Goal: Information Seeking & Learning: Learn about a topic

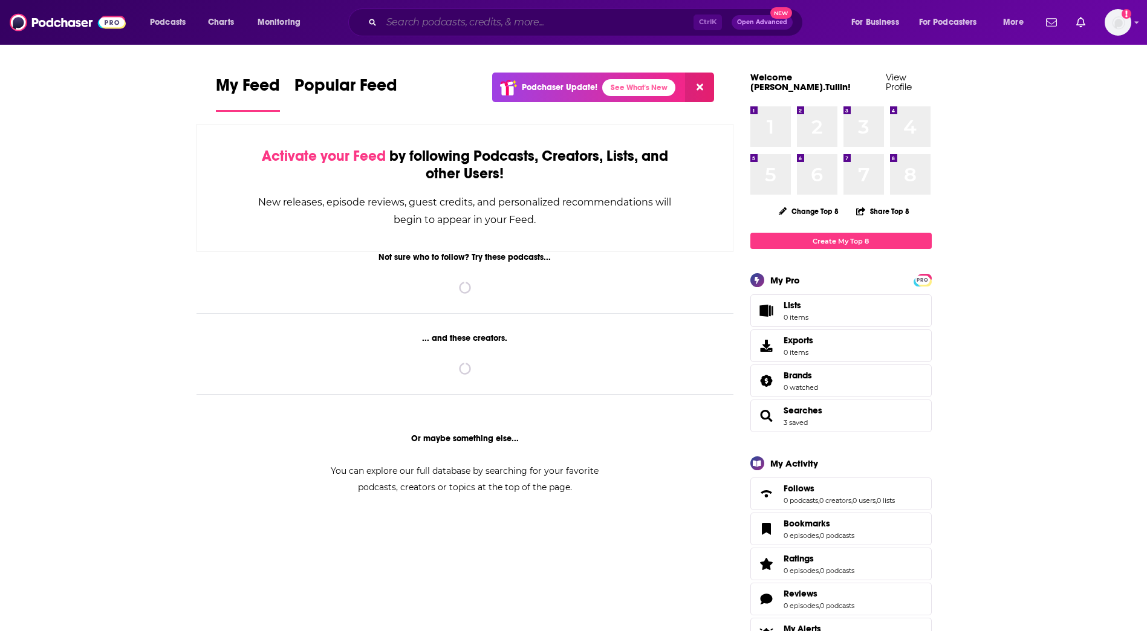
click at [546, 19] on input "Search podcasts, credits, & more..." at bounding box center [537, 22] width 312 height 19
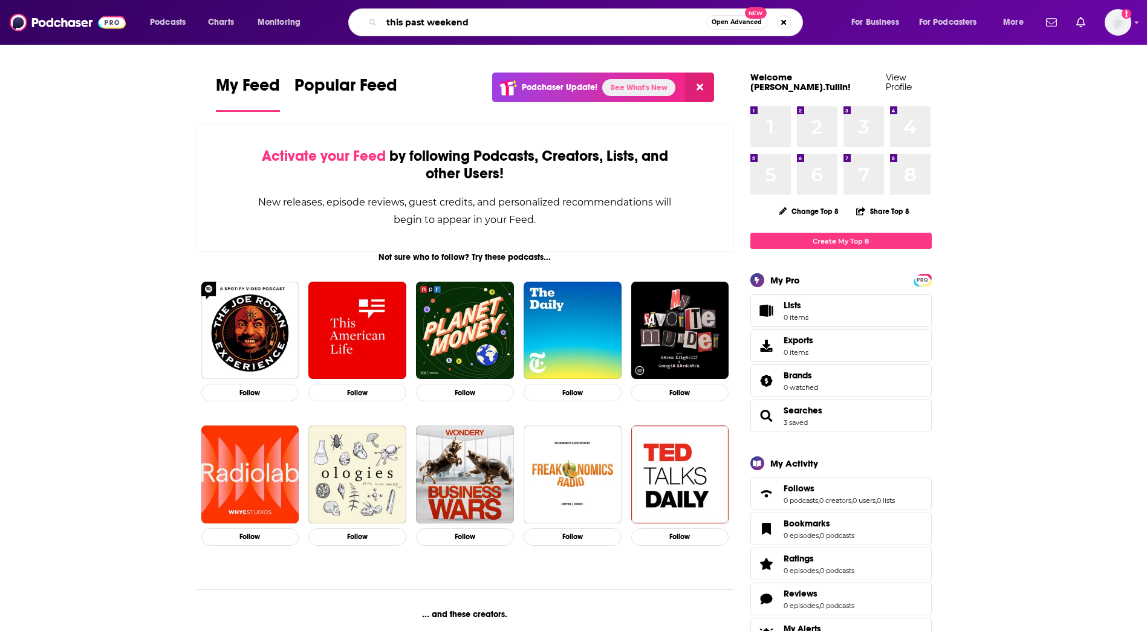
type input "this past weekend"
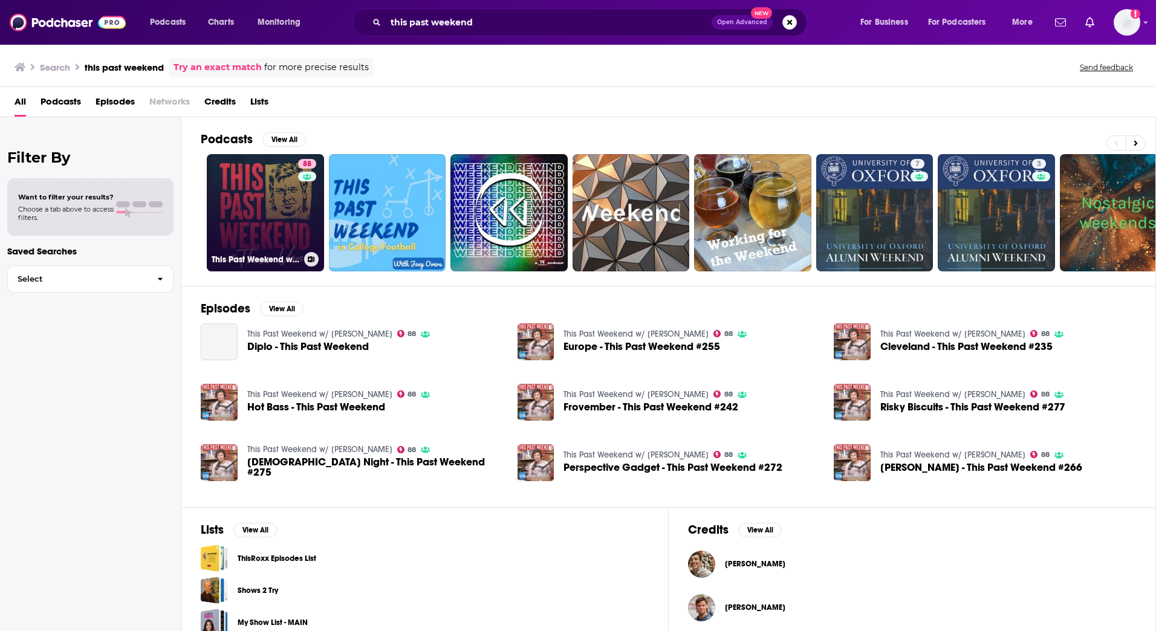
click at [247, 217] on link "88 This Past Weekend w/ [PERSON_NAME]" at bounding box center [265, 212] width 117 height 117
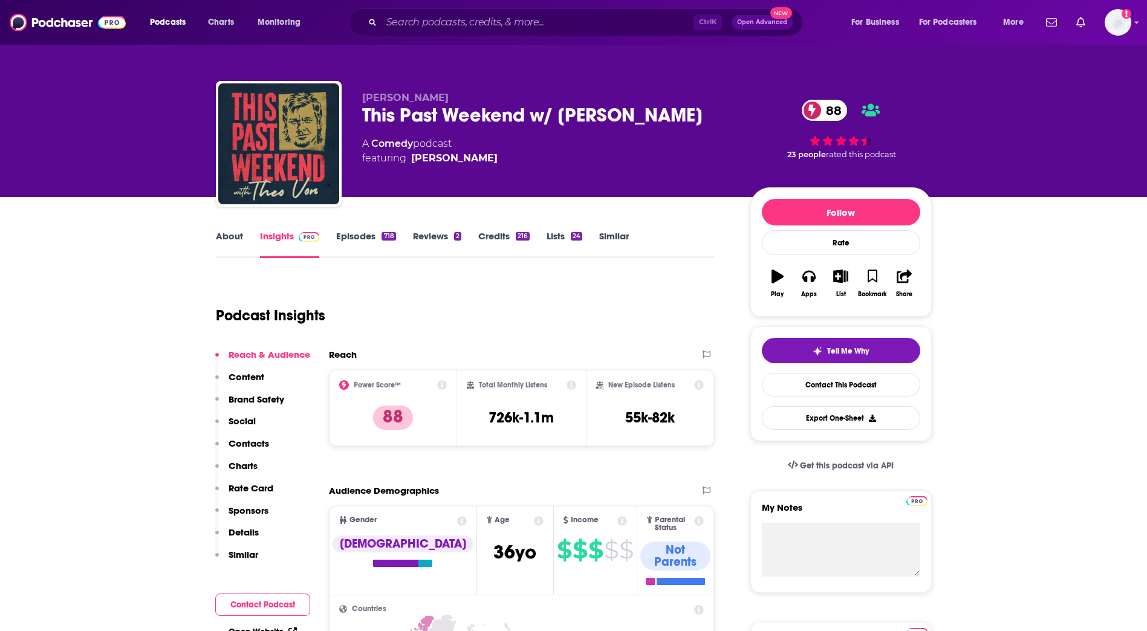
click at [262, 445] on p "Contacts" at bounding box center [248, 443] width 40 height 11
drag, startPoint x: 403, startPoint y: 21, endPoint x: 383, endPoint y: 5, distance: 26.2
click at [403, 22] on input "Search podcasts, credits, & more..." at bounding box center [537, 22] width 312 height 19
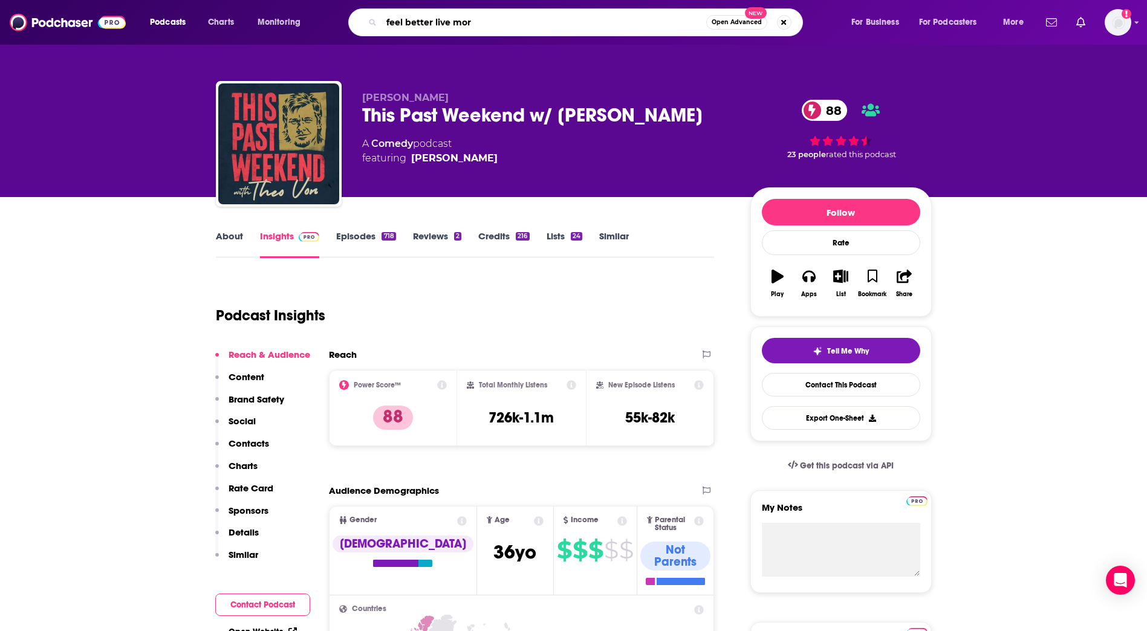
type input "feel better live more"
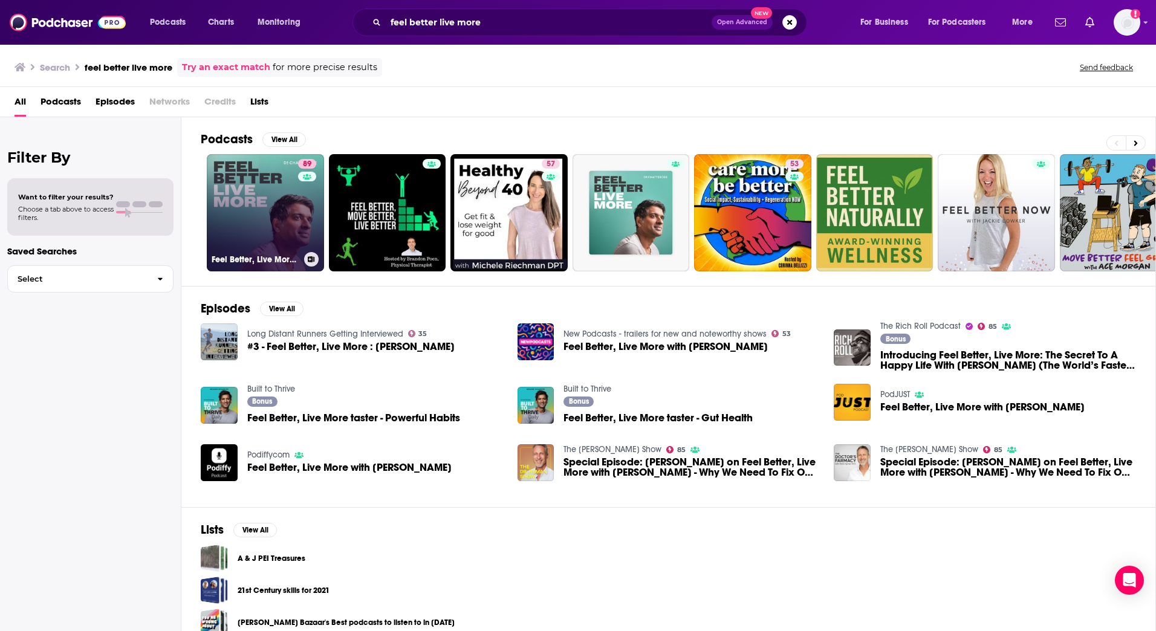
click at [277, 213] on link "89 Feel Better, Live More with [PERSON_NAME]" at bounding box center [265, 212] width 117 height 117
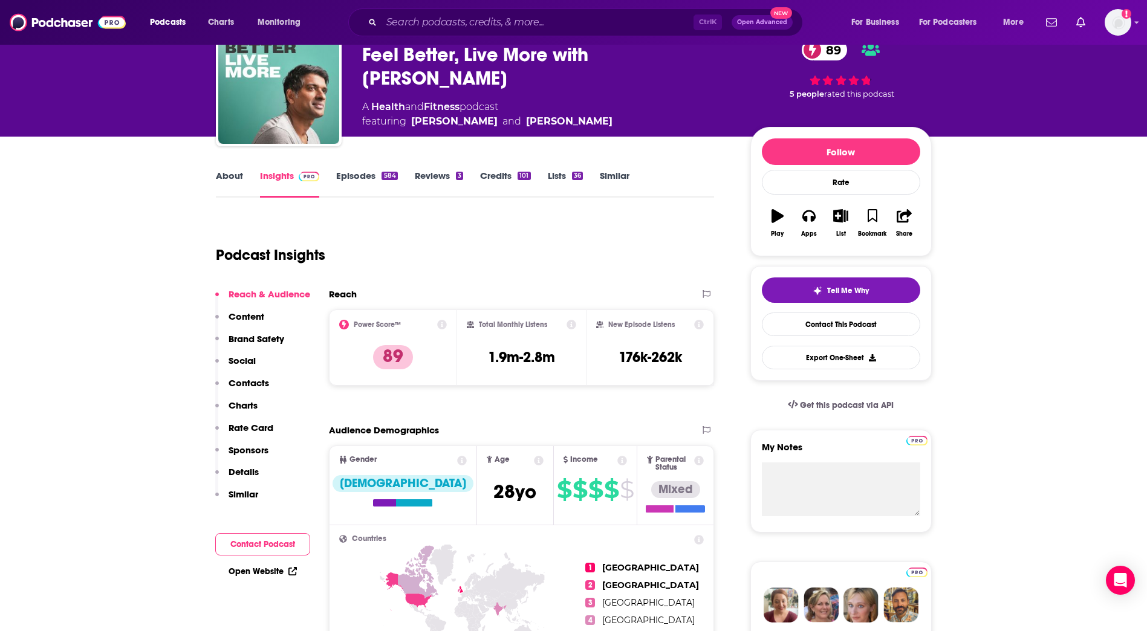
scroll to position [121, 0]
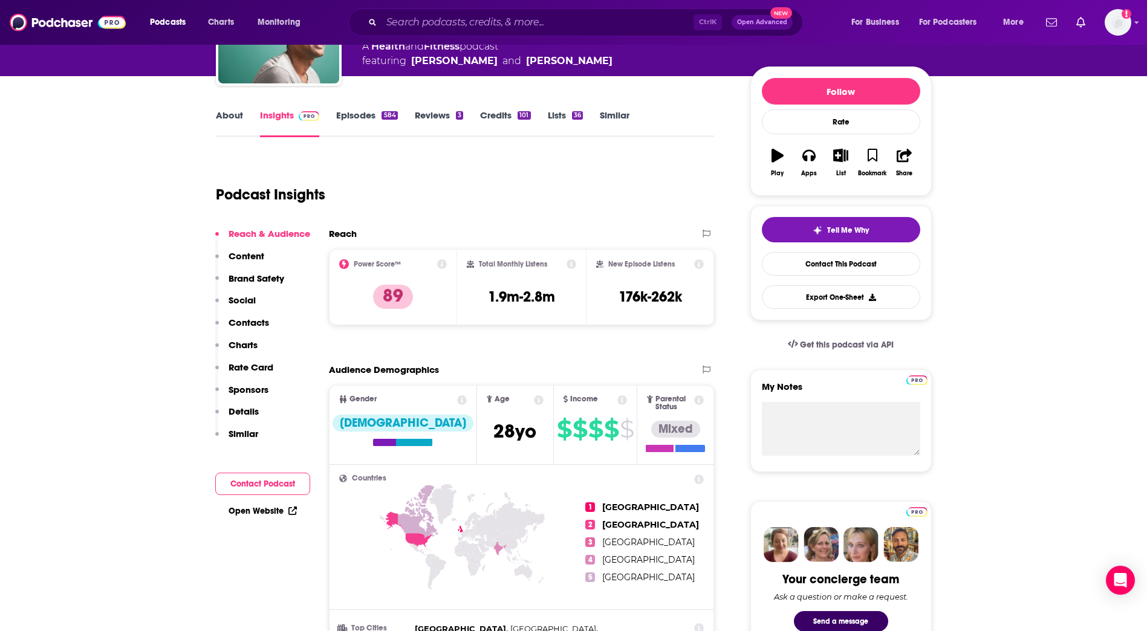
click at [251, 322] on p "Contacts" at bounding box center [248, 322] width 40 height 11
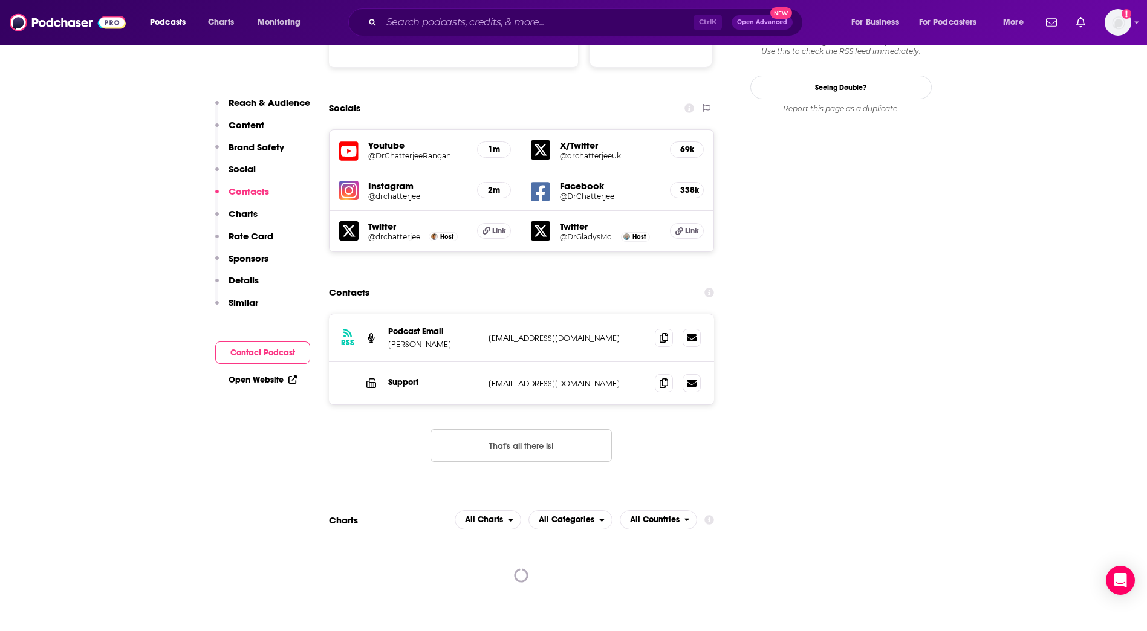
scroll to position [1379, 0]
